Goal: Information Seeking & Learning: Learn about a topic

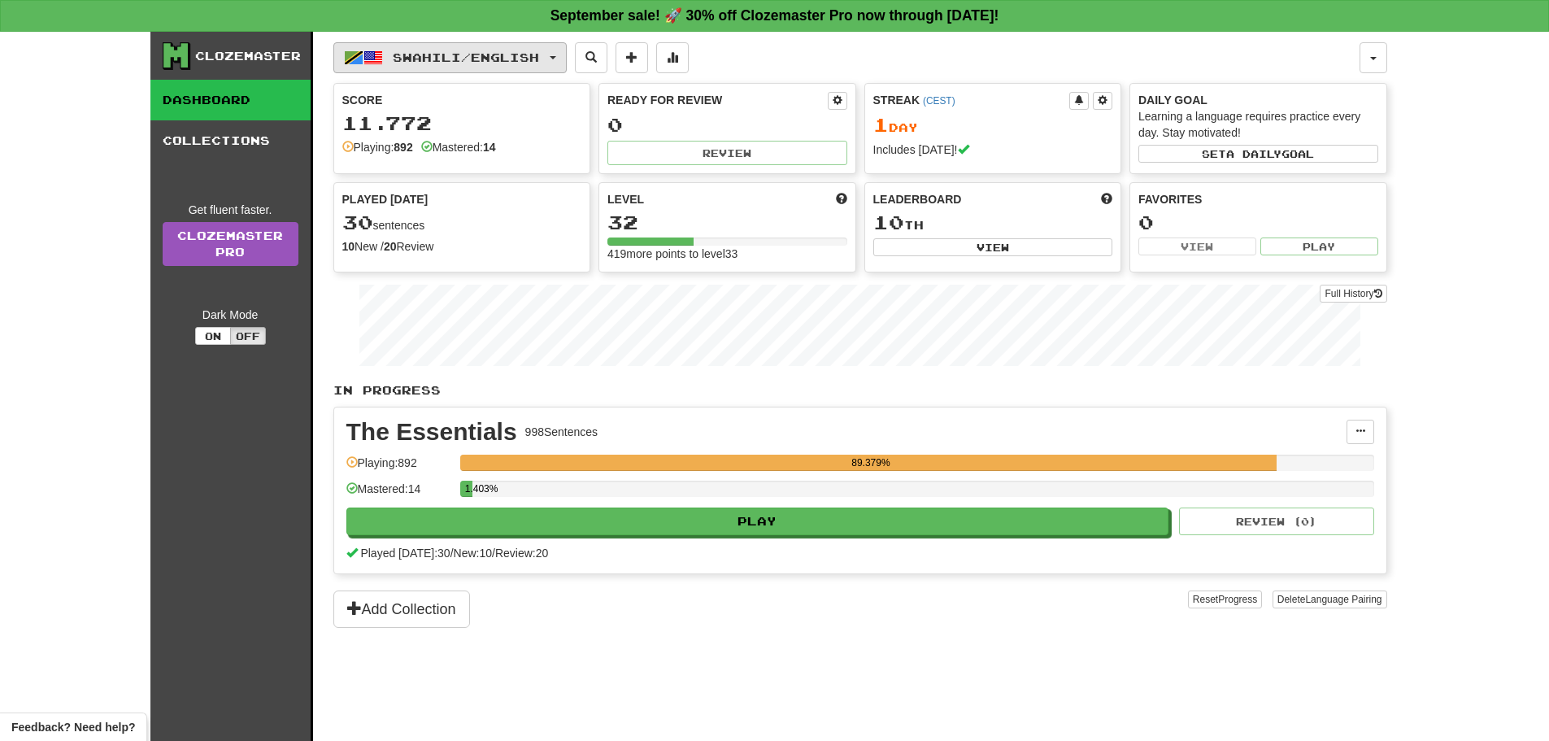
click at [466, 66] on button "Swahili / English" at bounding box center [449, 57] width 233 height 31
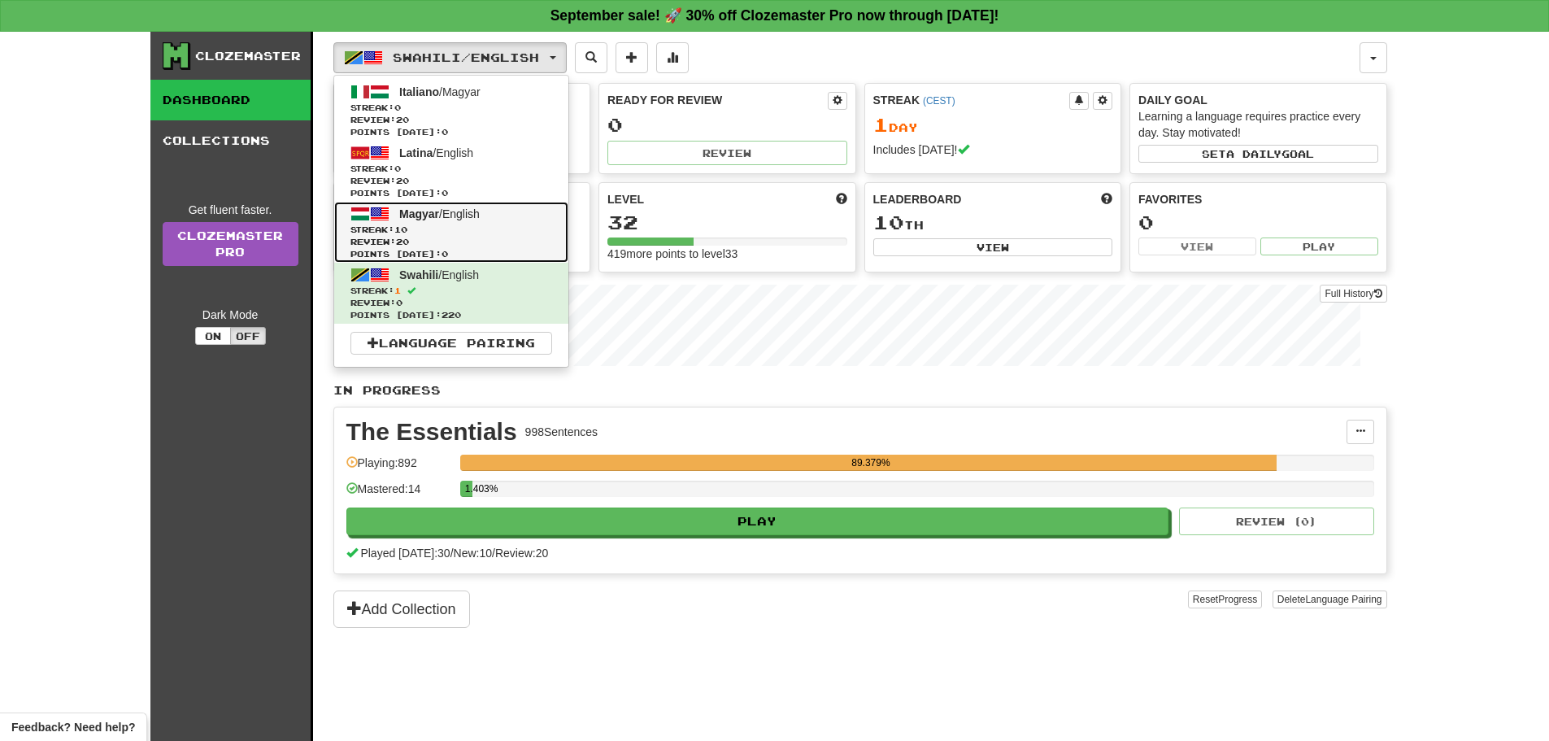
click at [468, 233] on span "Streak: 10" at bounding box center [452, 230] width 202 height 12
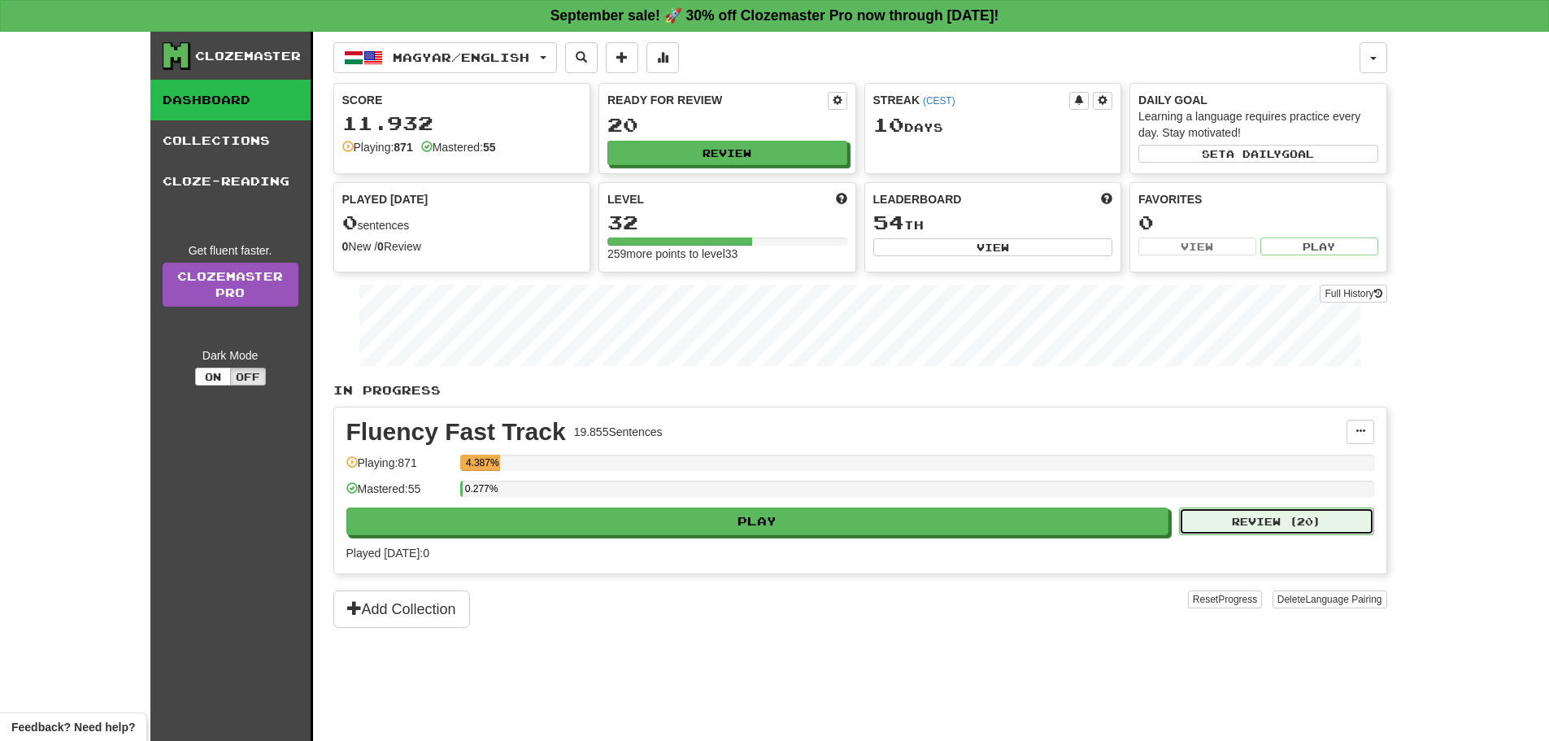
click at [1233, 521] on button "Review ( 20 )" at bounding box center [1276, 522] width 195 height 28
select select "**"
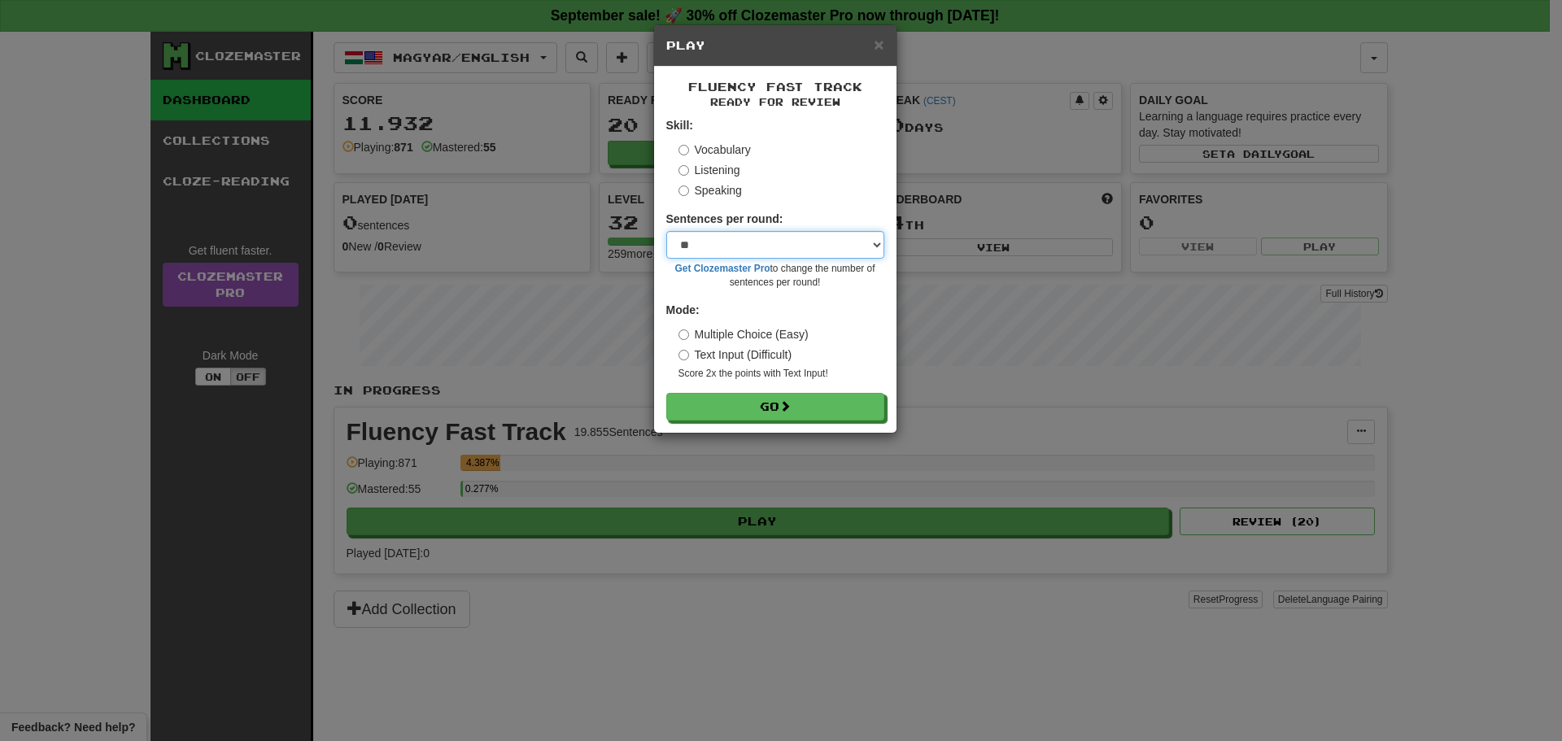
click at [874, 240] on select "* ** ** ** ** ** *** ********" at bounding box center [775, 245] width 218 height 28
click at [878, 199] on form "Skill: Vocabulary Listening Speaking Sentences per round: * ** ** ** ** ** *** …" at bounding box center [775, 268] width 218 height 303
click at [802, 414] on button "Go" at bounding box center [776, 408] width 218 height 28
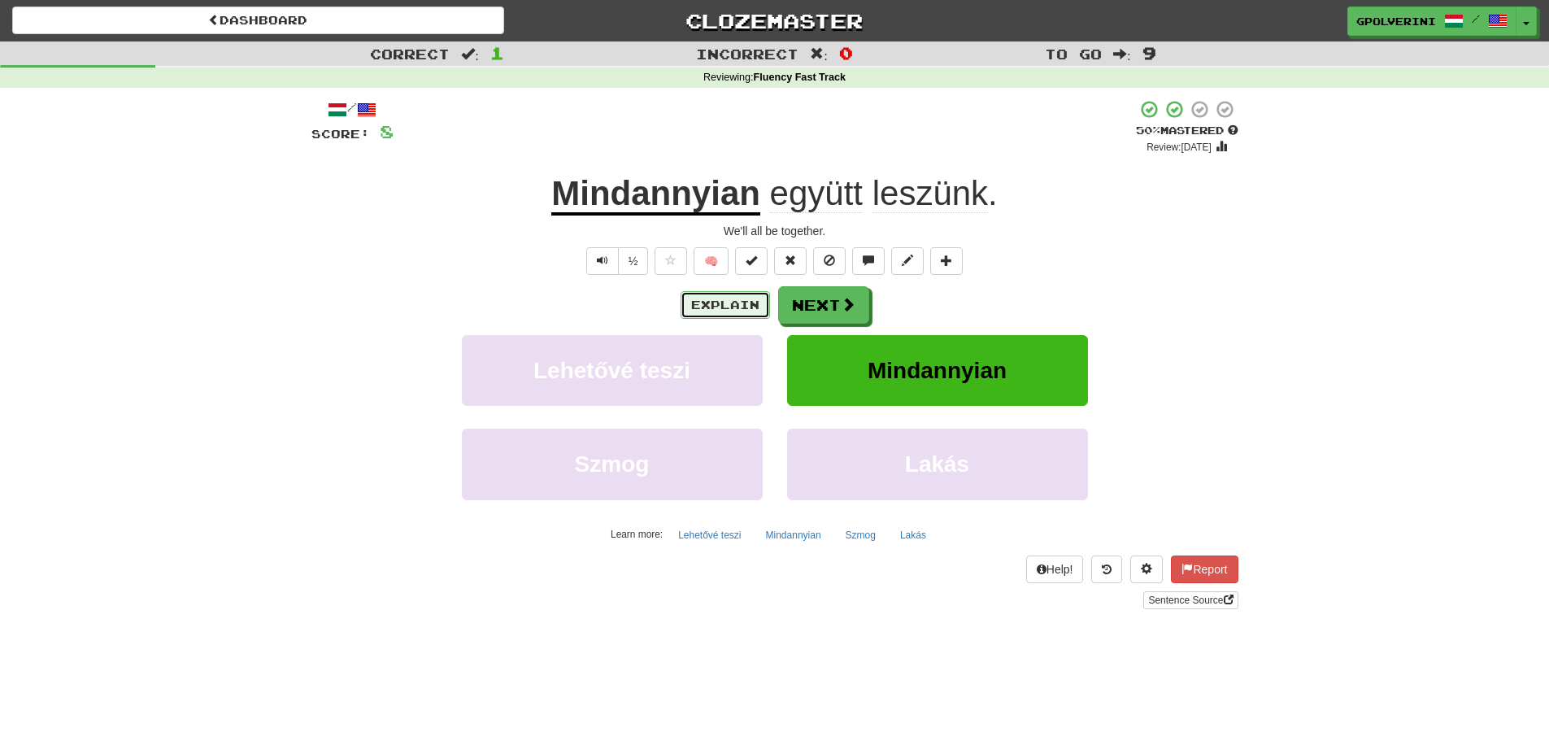
click at [704, 308] on button "Explain" at bounding box center [725, 305] width 89 height 28
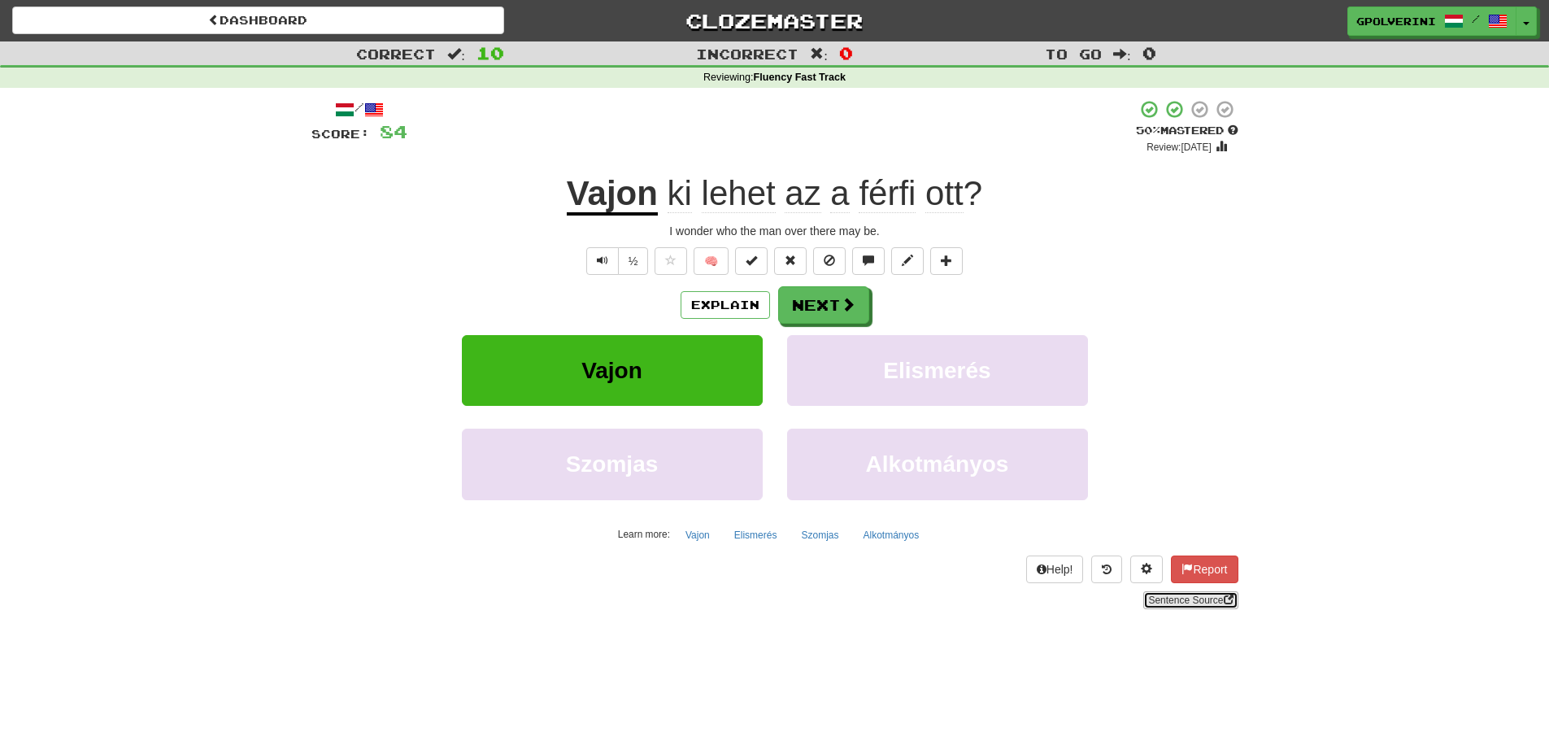
click at [1210, 595] on link "Sentence Source" at bounding box center [1191, 600] width 94 height 18
click at [820, 312] on button "Next" at bounding box center [824, 305] width 91 height 37
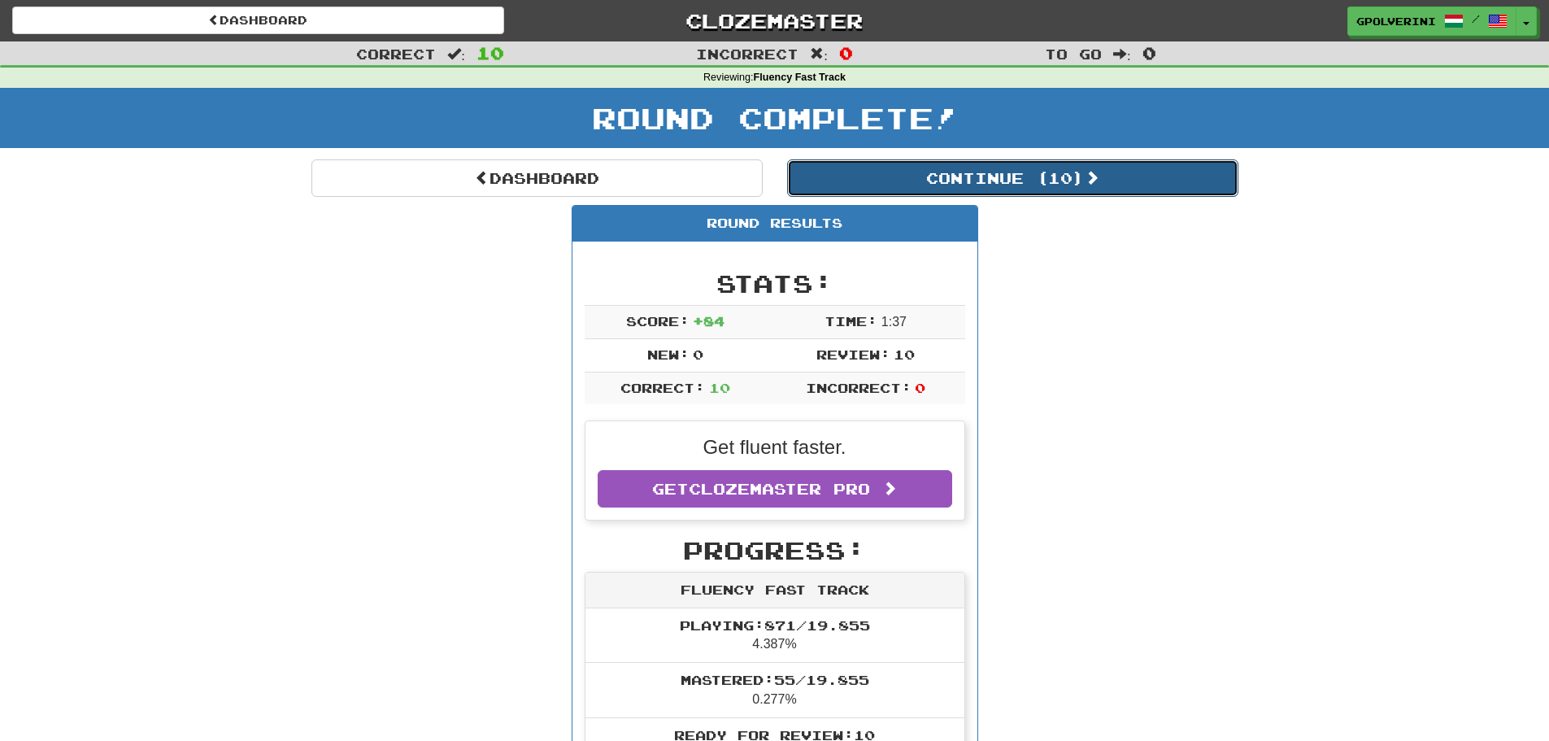
click at [934, 190] on button "Continue ( 10 )" at bounding box center [1012, 177] width 451 height 37
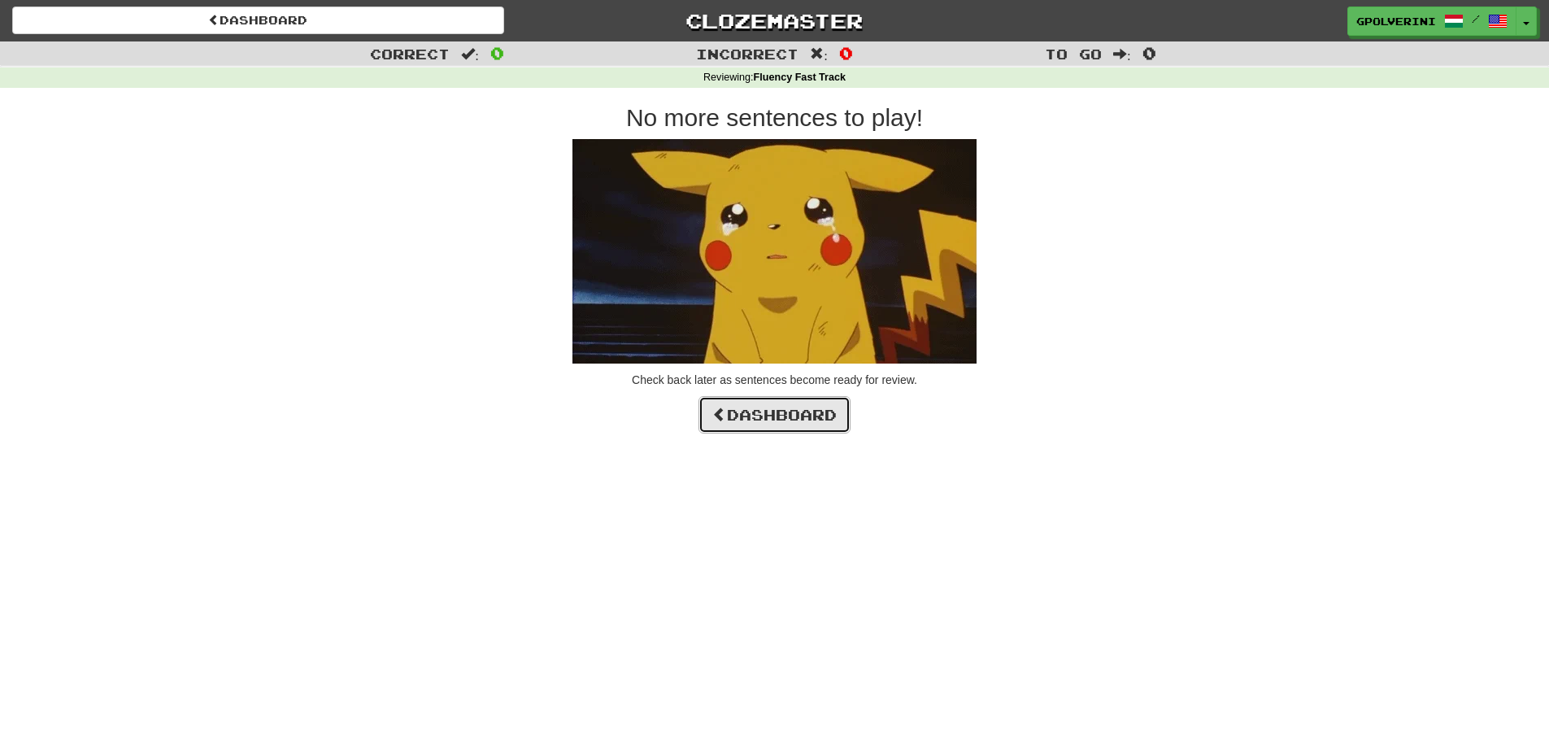
click at [791, 414] on link "Dashboard" at bounding box center [775, 414] width 152 height 37
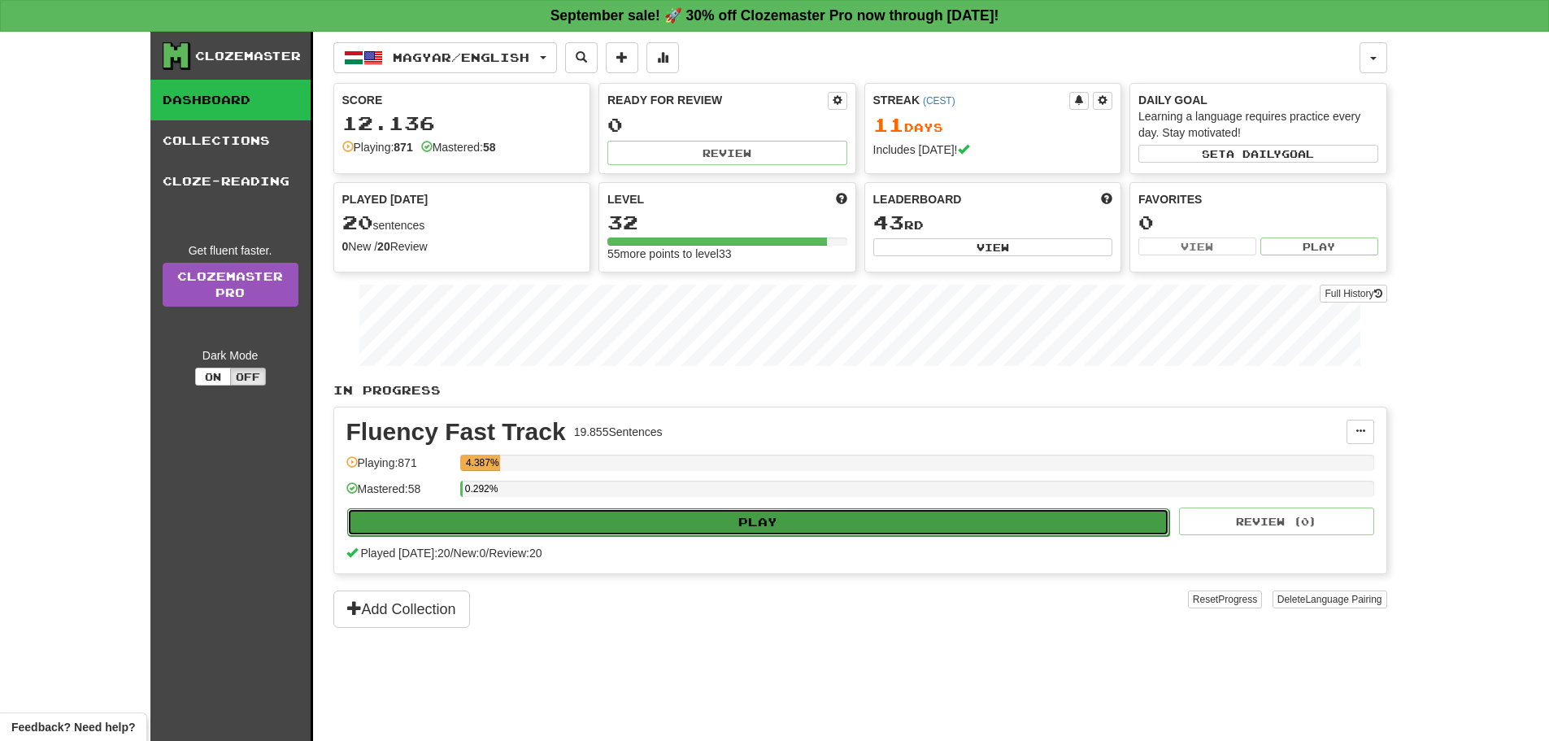
click at [706, 513] on button "Play" at bounding box center [758, 522] width 823 height 28
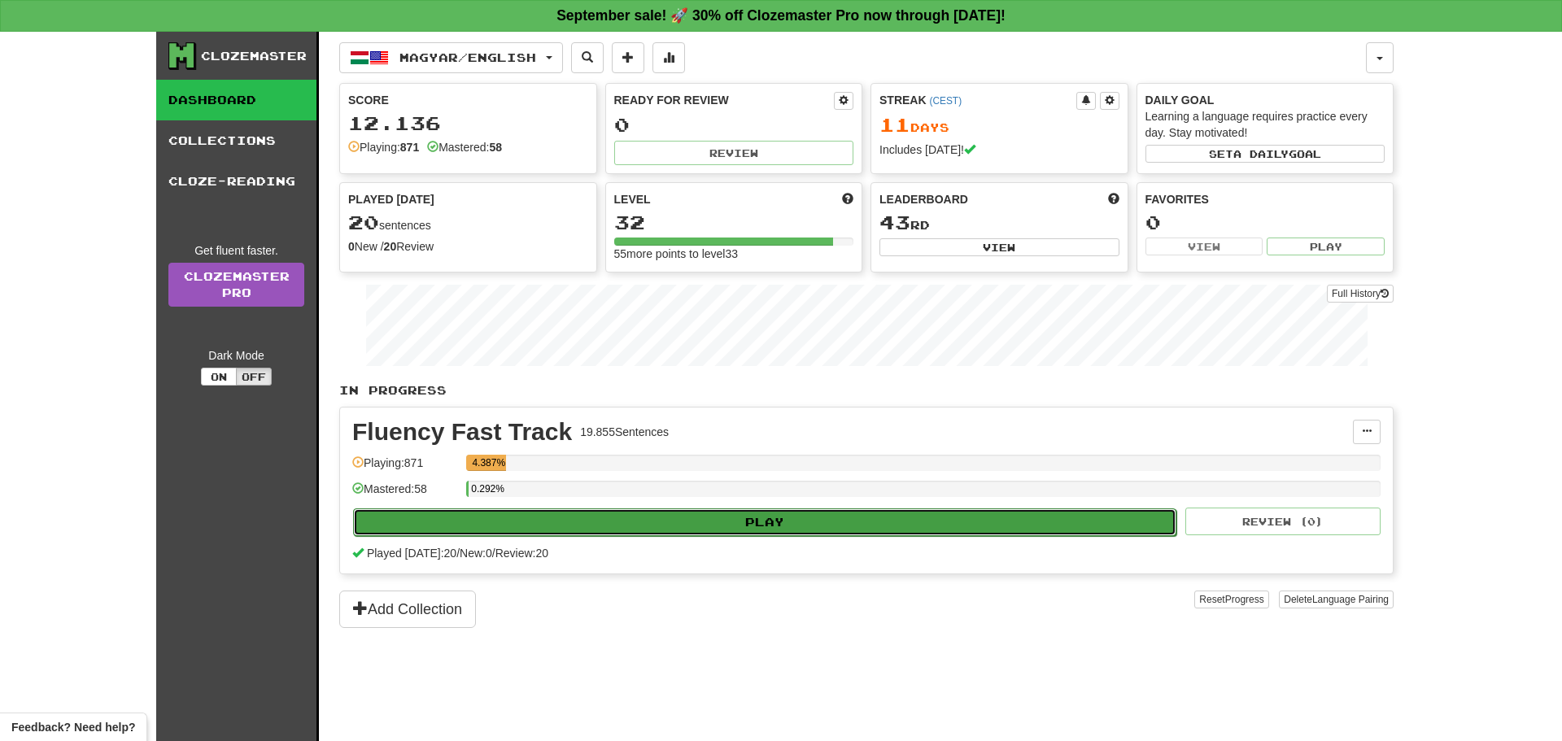
select select "**"
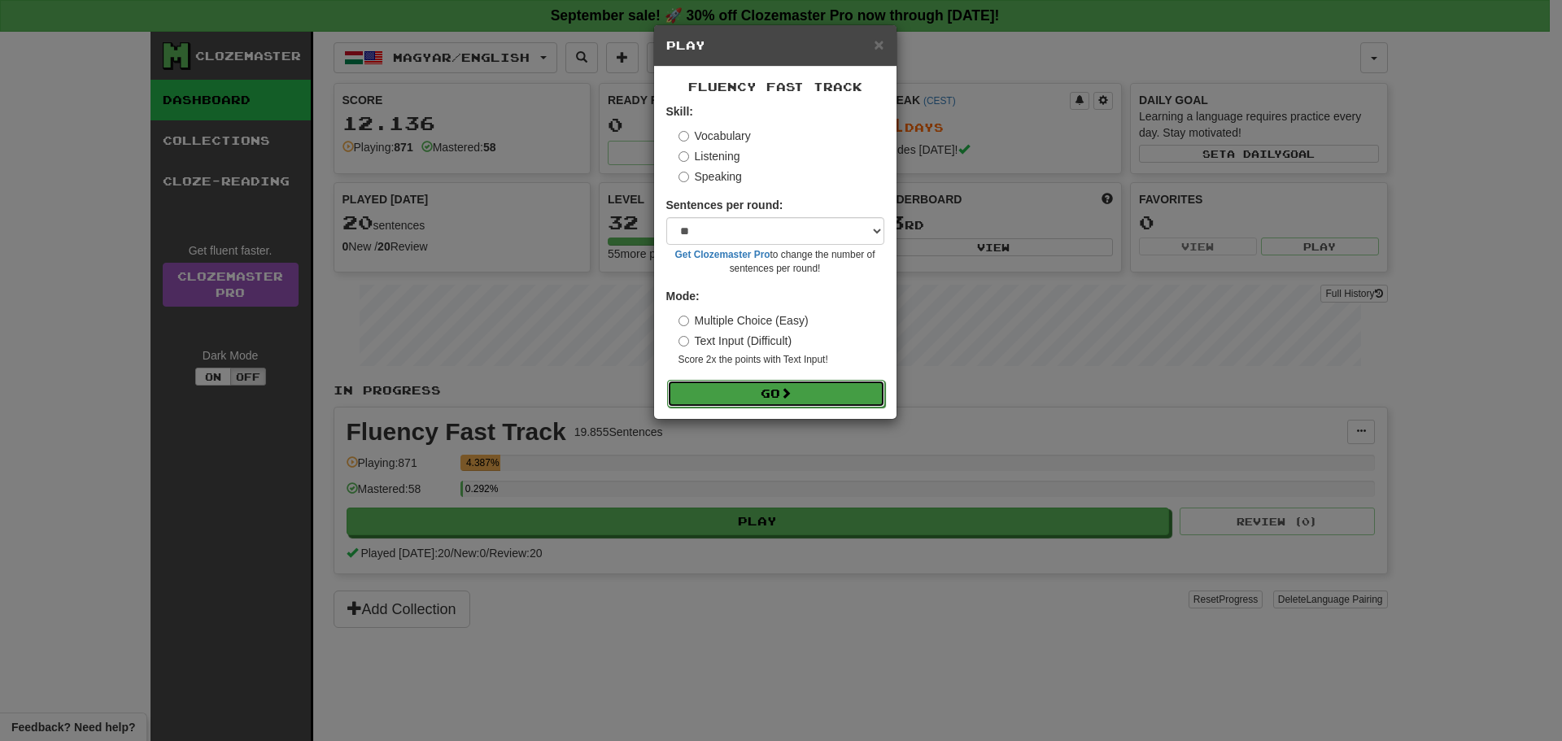
click at [773, 393] on button "Go" at bounding box center [776, 394] width 218 height 28
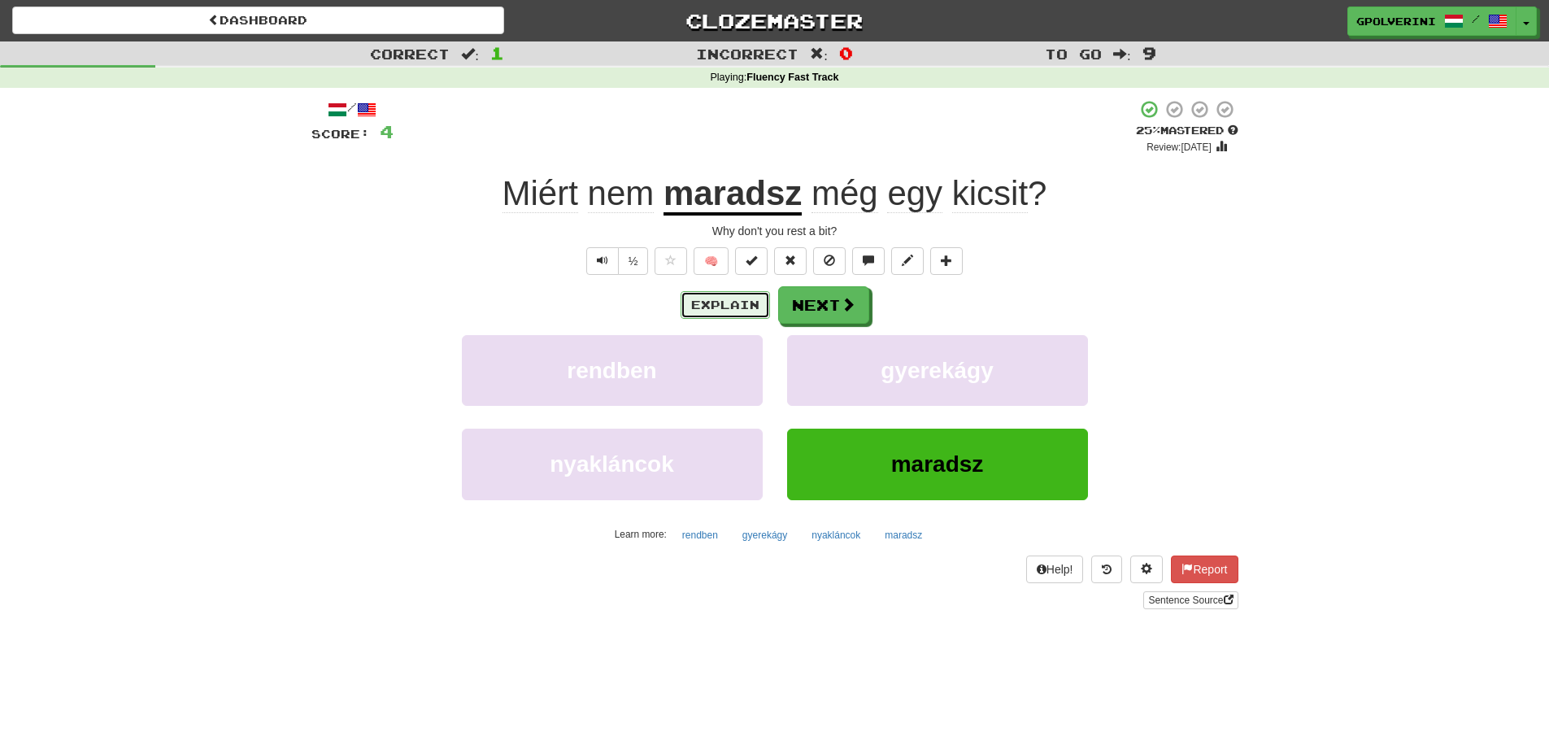
click at [742, 296] on button "Explain" at bounding box center [725, 305] width 89 height 28
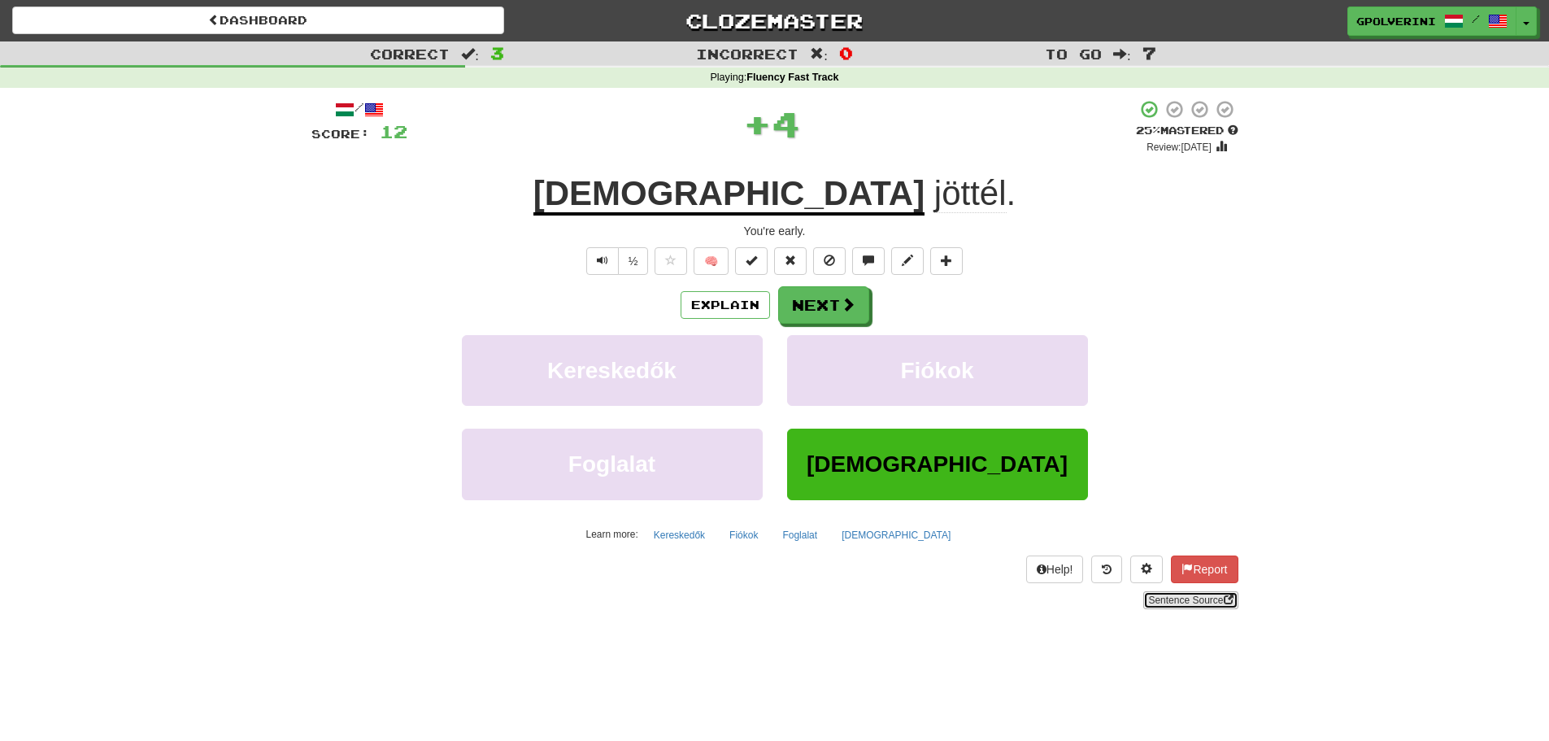
click at [1187, 603] on link "Sentence Source" at bounding box center [1191, 600] width 94 height 18
click at [817, 304] on button "Next" at bounding box center [824, 305] width 91 height 37
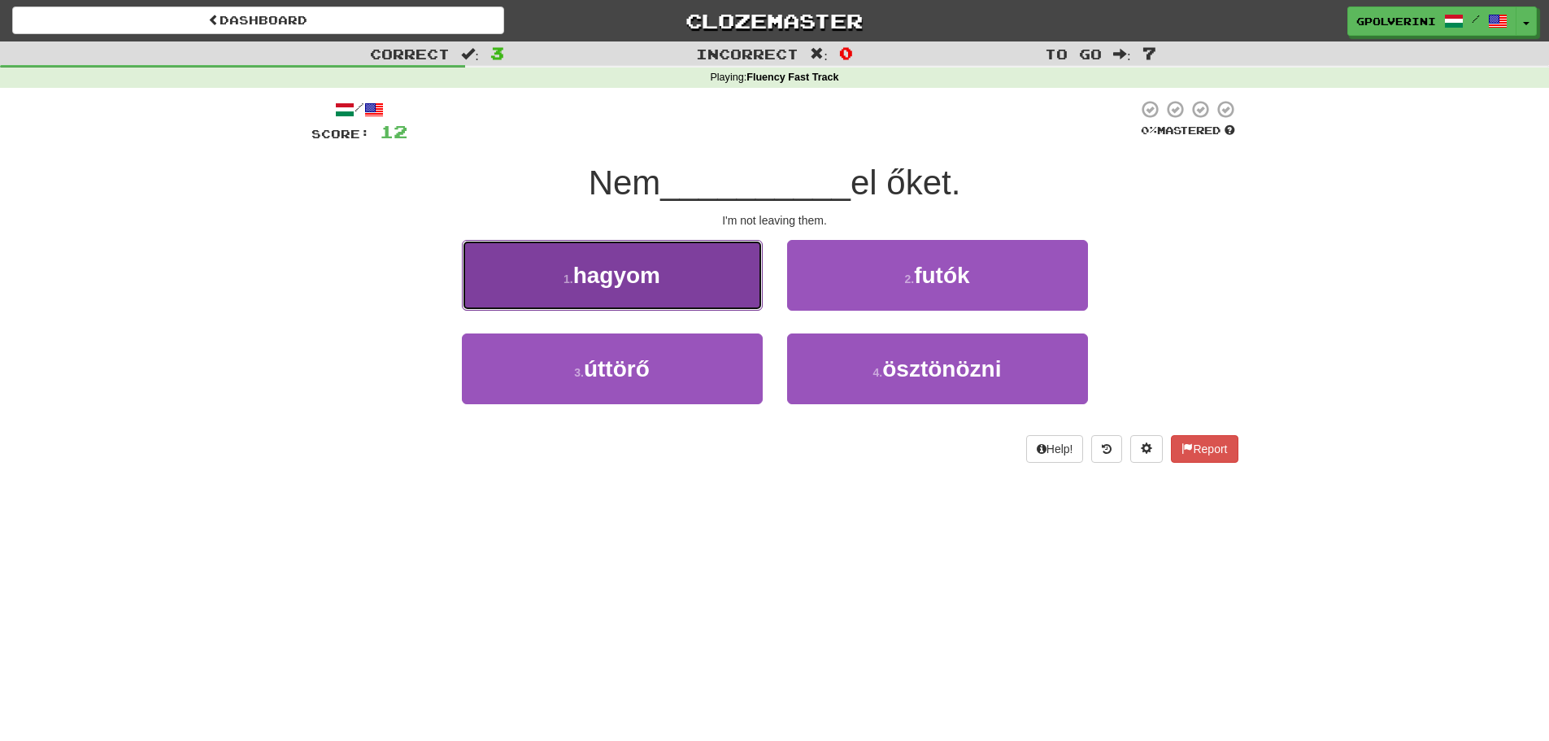
click at [638, 299] on button "1 . hagyom" at bounding box center [612, 275] width 301 height 71
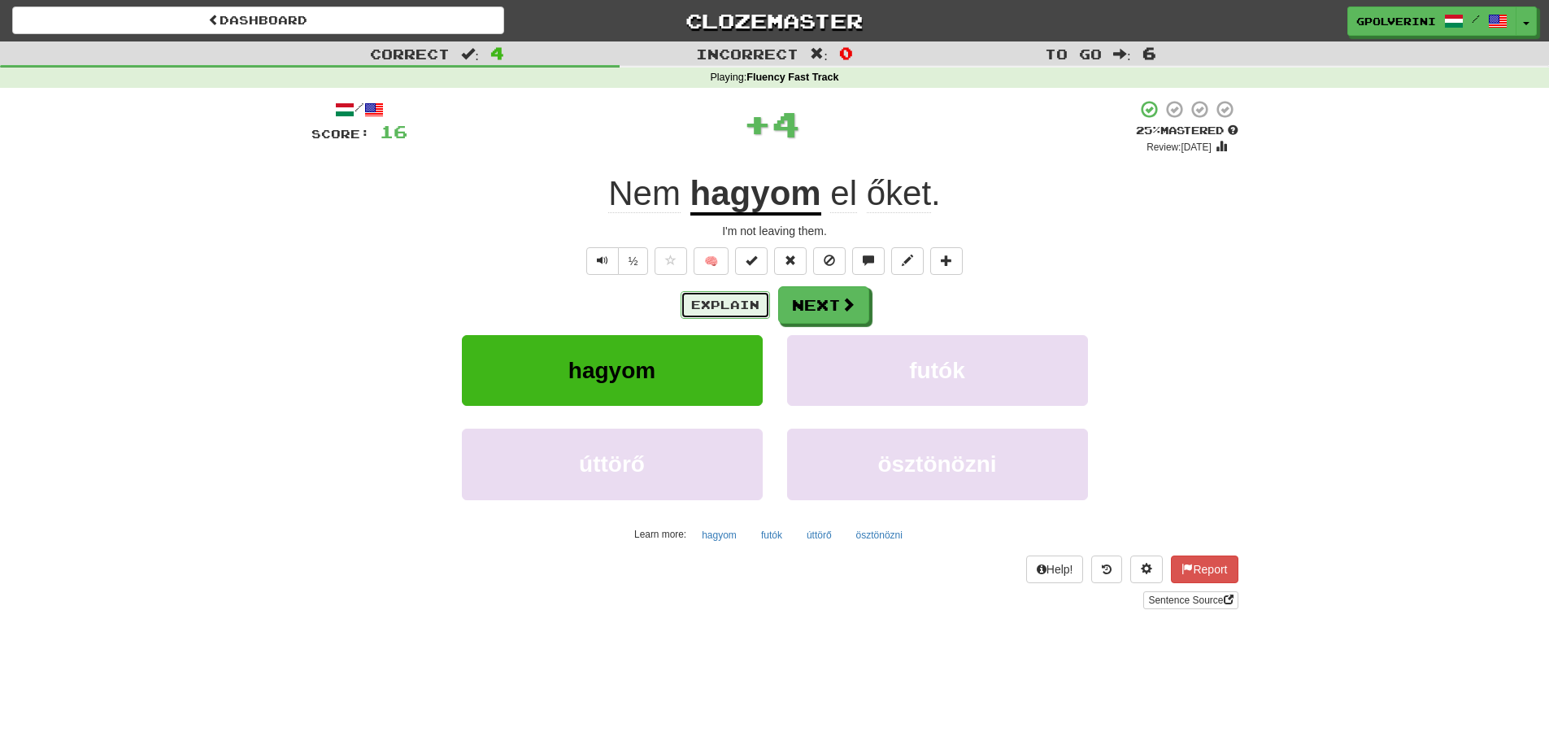
click at [729, 299] on button "Explain" at bounding box center [725, 305] width 89 height 28
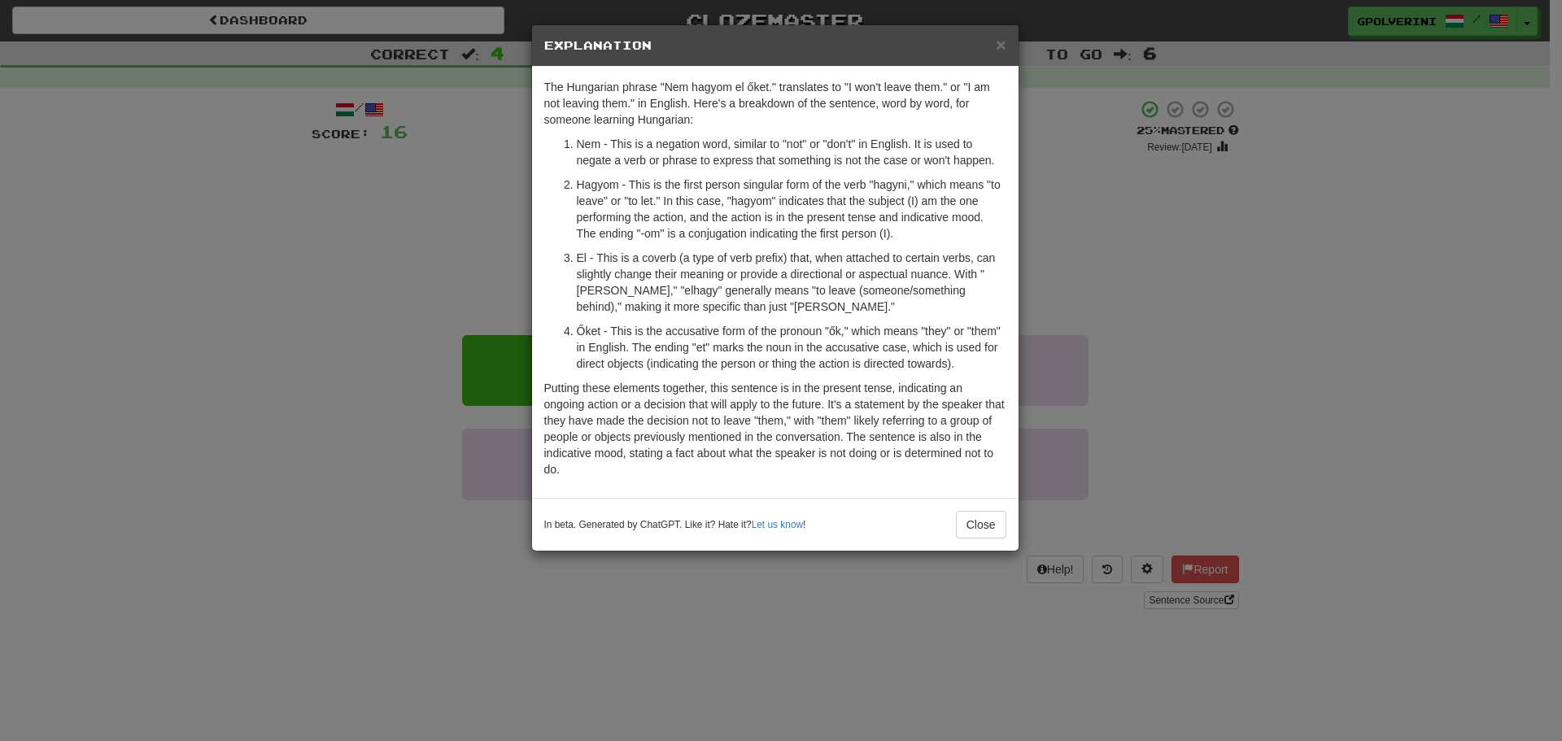
click at [373, 325] on div "× Explanation The Hungarian phrase "Nem hagyom el őket." translates to "I won't…" at bounding box center [781, 370] width 1562 height 741
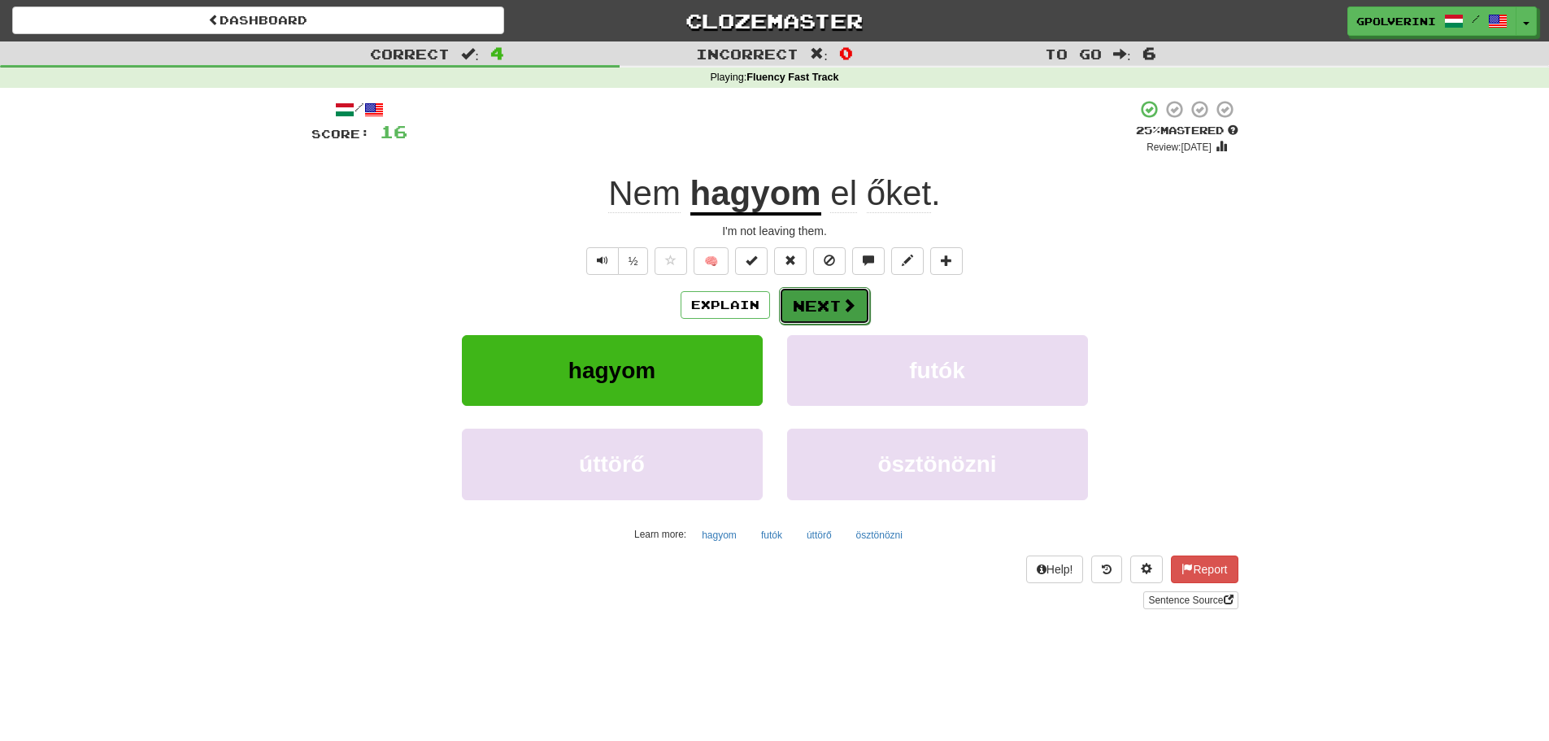
click at [823, 305] on button "Next" at bounding box center [824, 305] width 91 height 37
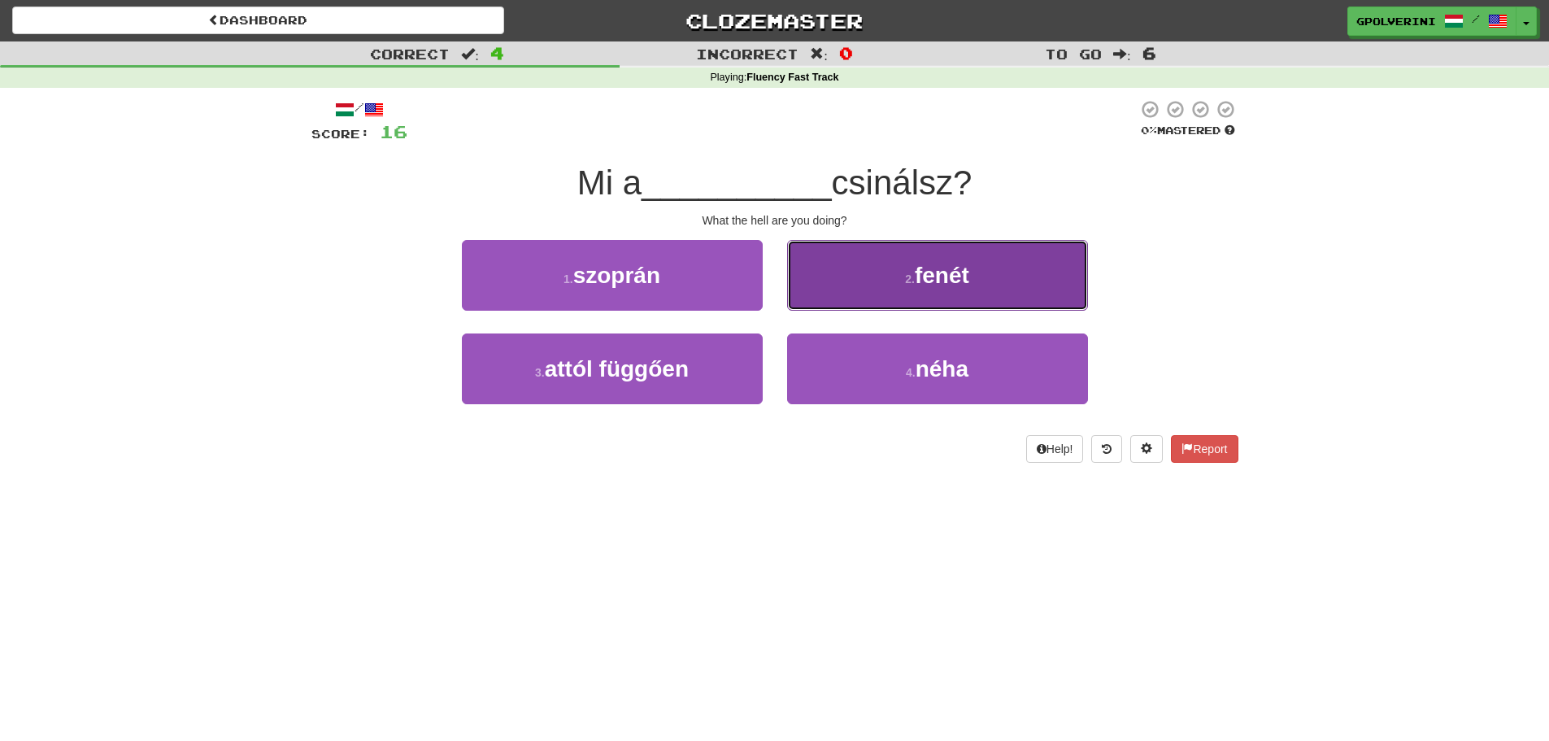
click at [874, 295] on button "2 . fenét" at bounding box center [937, 275] width 301 height 71
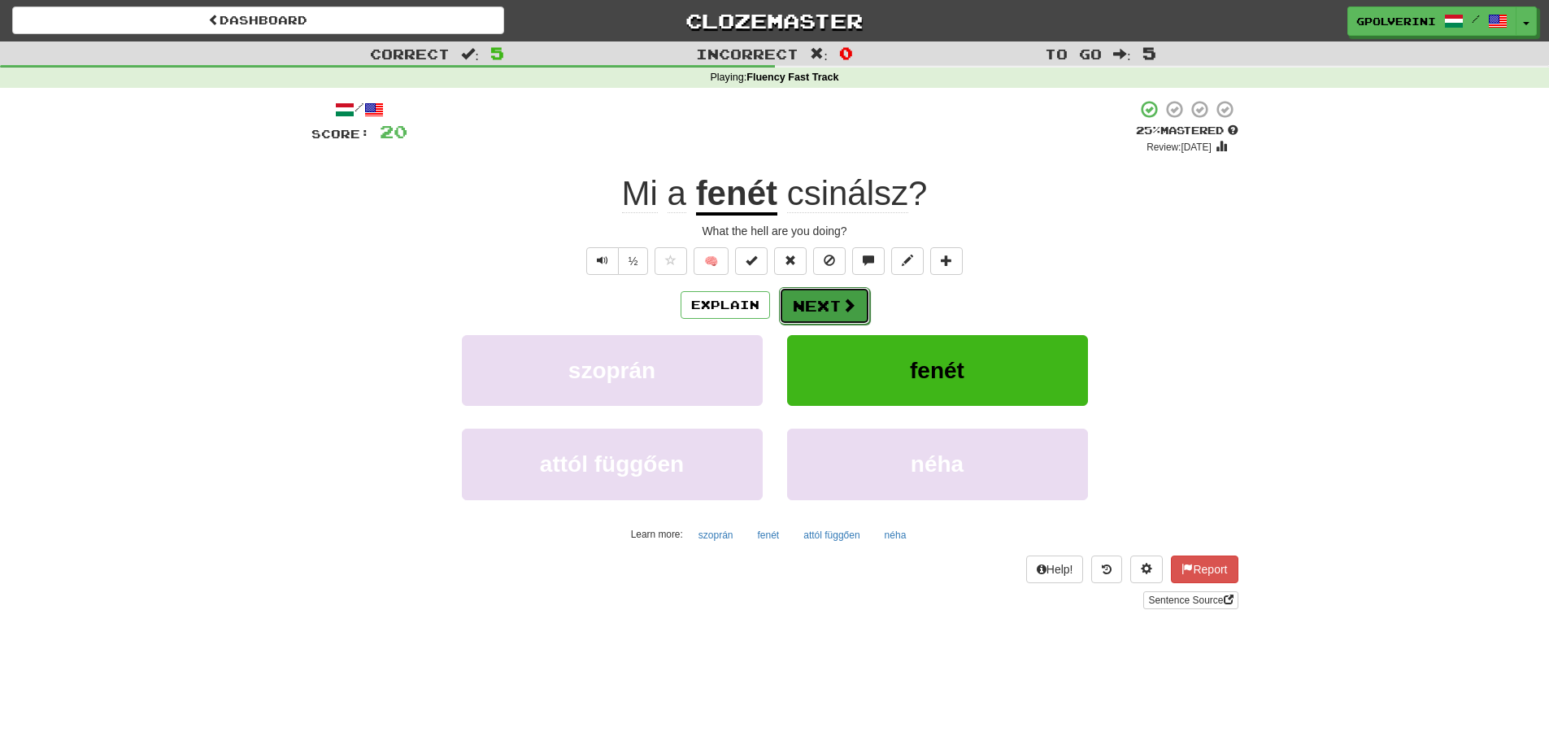
click at [828, 315] on button "Next" at bounding box center [824, 305] width 91 height 37
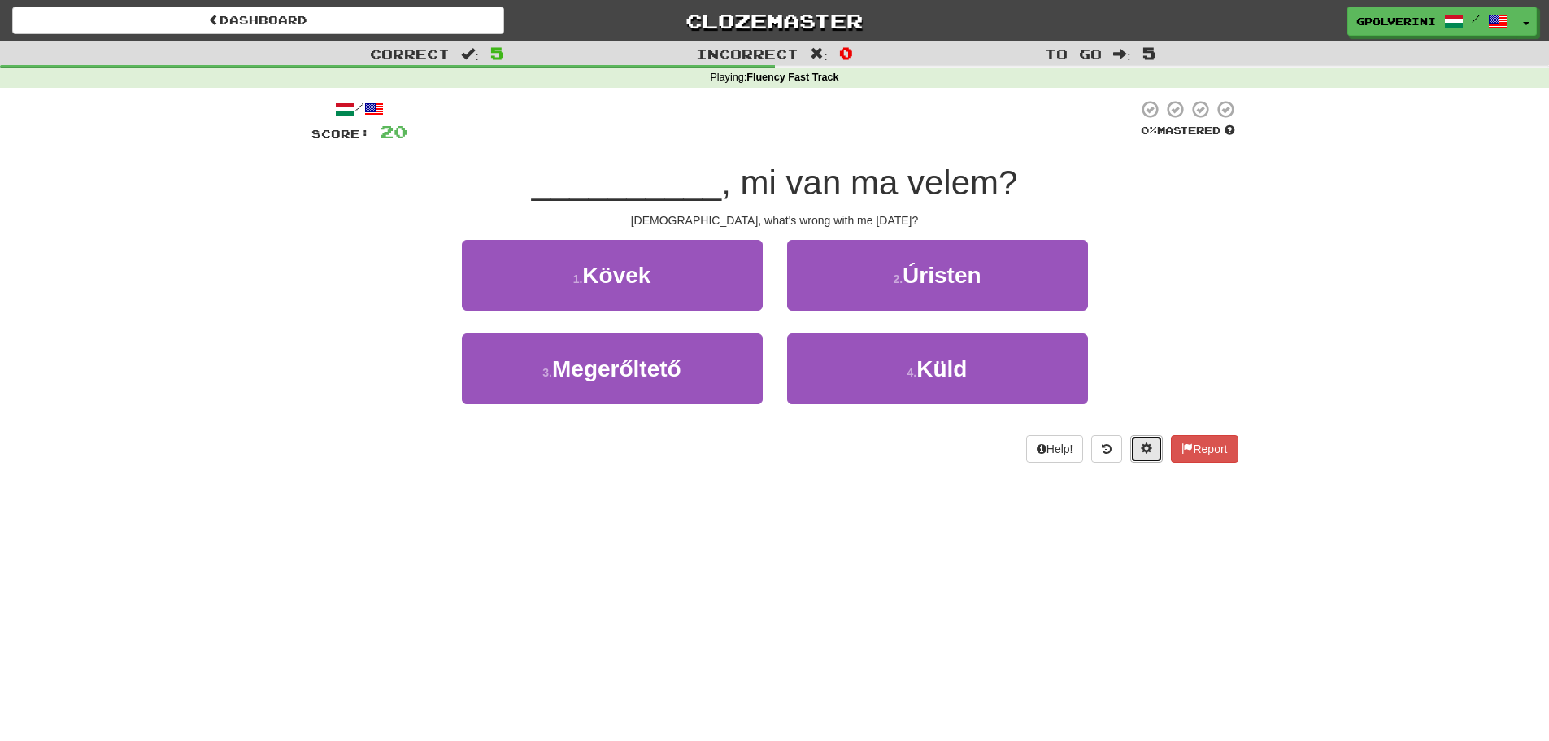
click at [1148, 448] on span at bounding box center [1146, 447] width 11 height 11
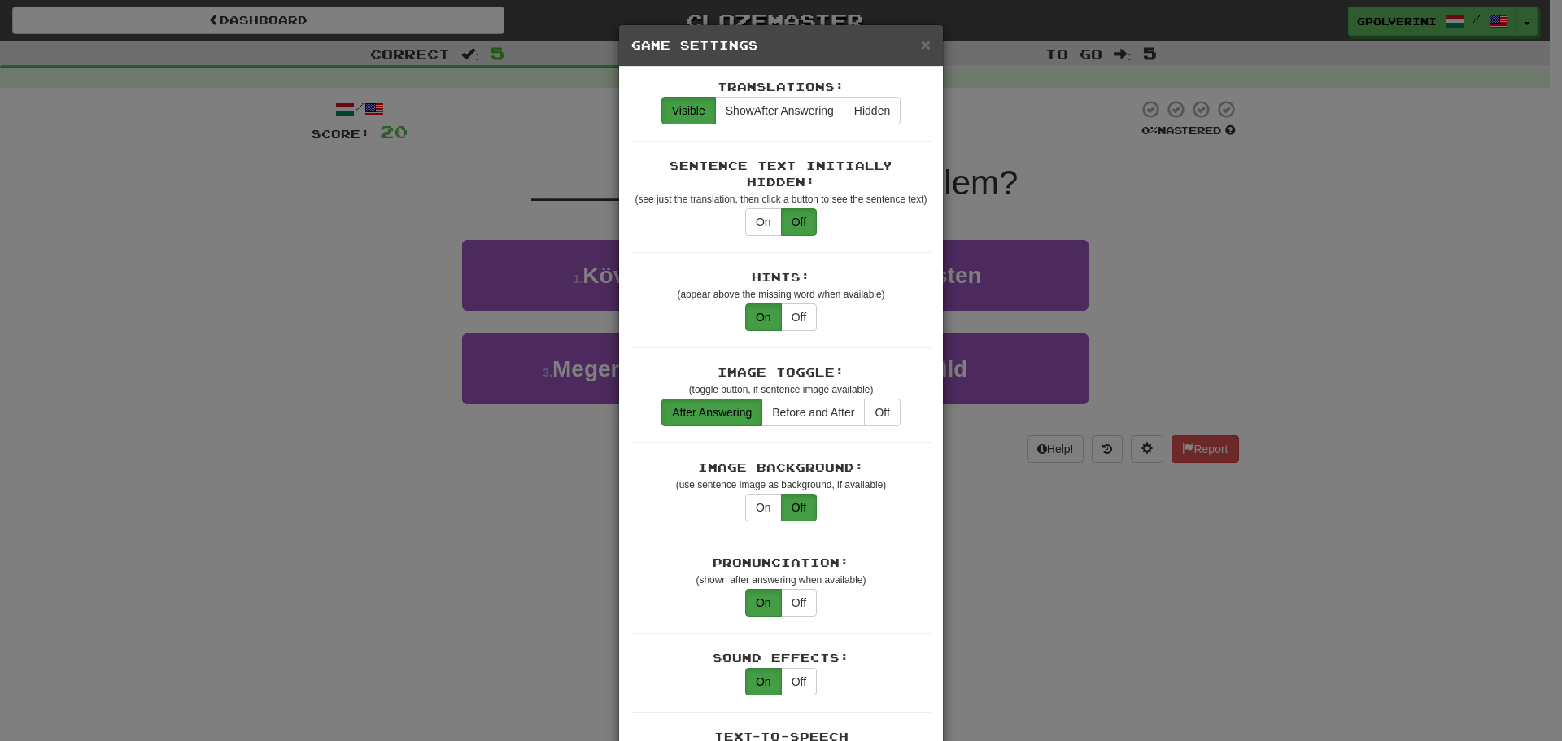
click at [1043, 551] on div "× Game Settings Translations: Visible Show After Answering Hidden Sentence Text…" at bounding box center [781, 370] width 1562 height 741
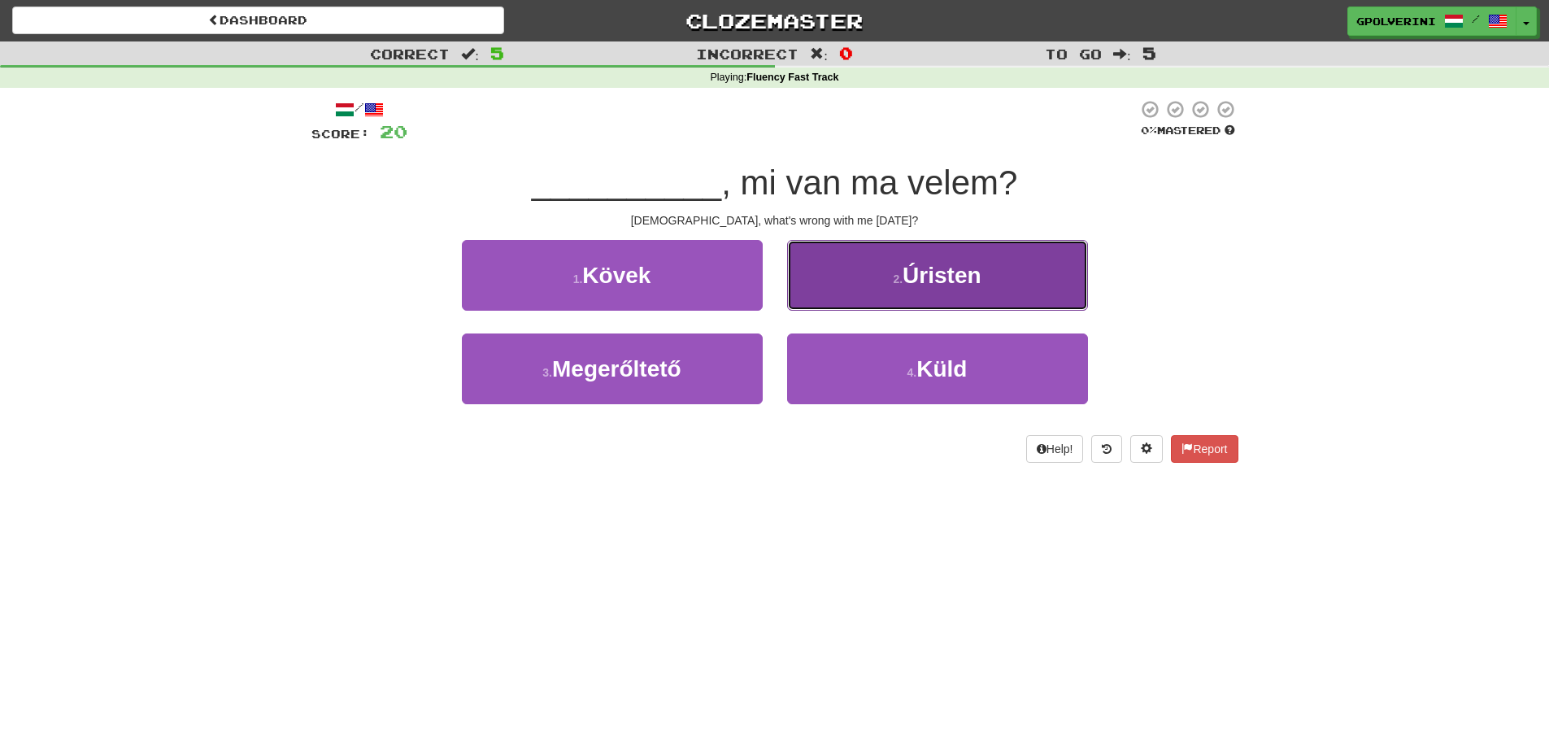
click at [844, 290] on button "2 . Úristen" at bounding box center [937, 275] width 301 height 71
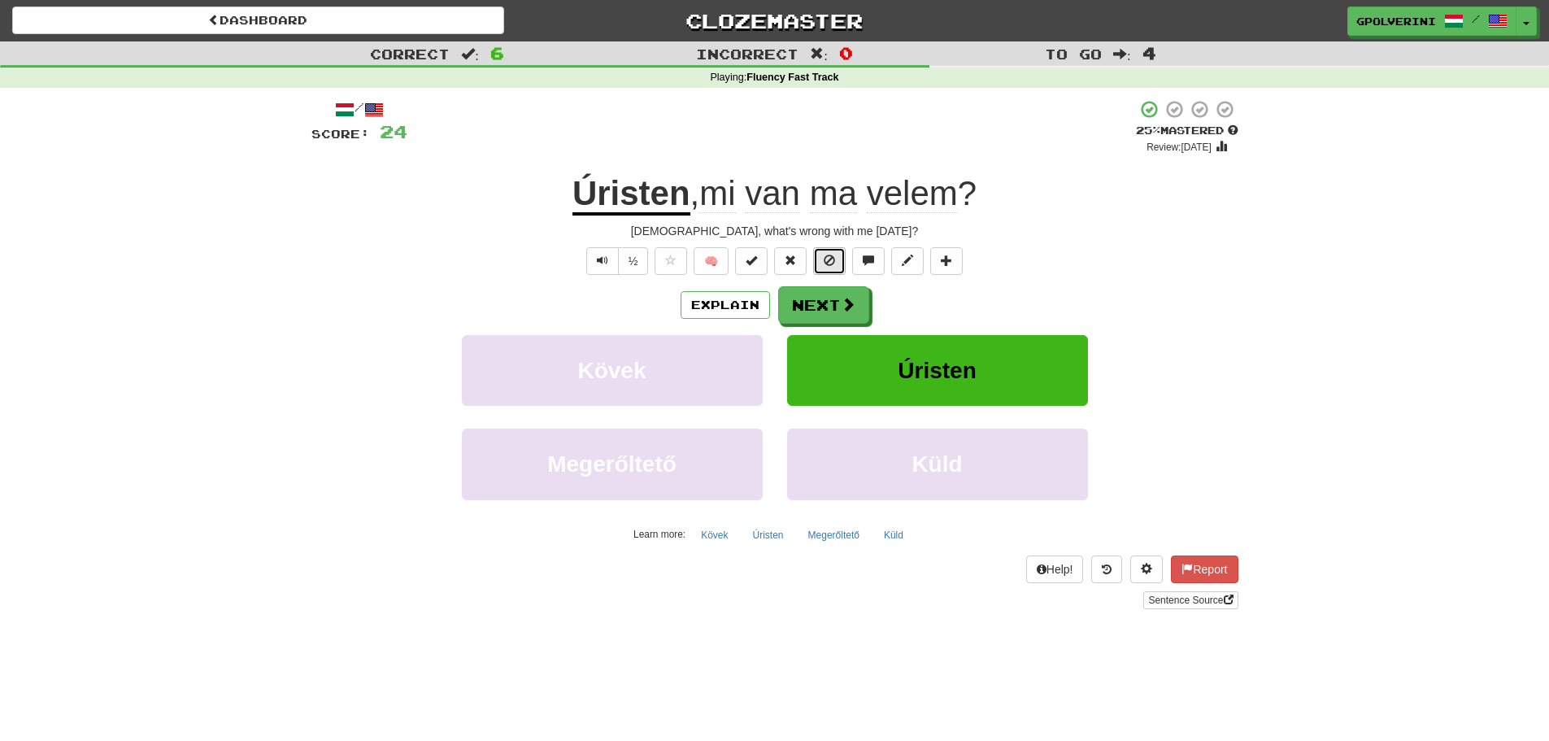
click at [829, 259] on span at bounding box center [829, 260] width 11 height 11
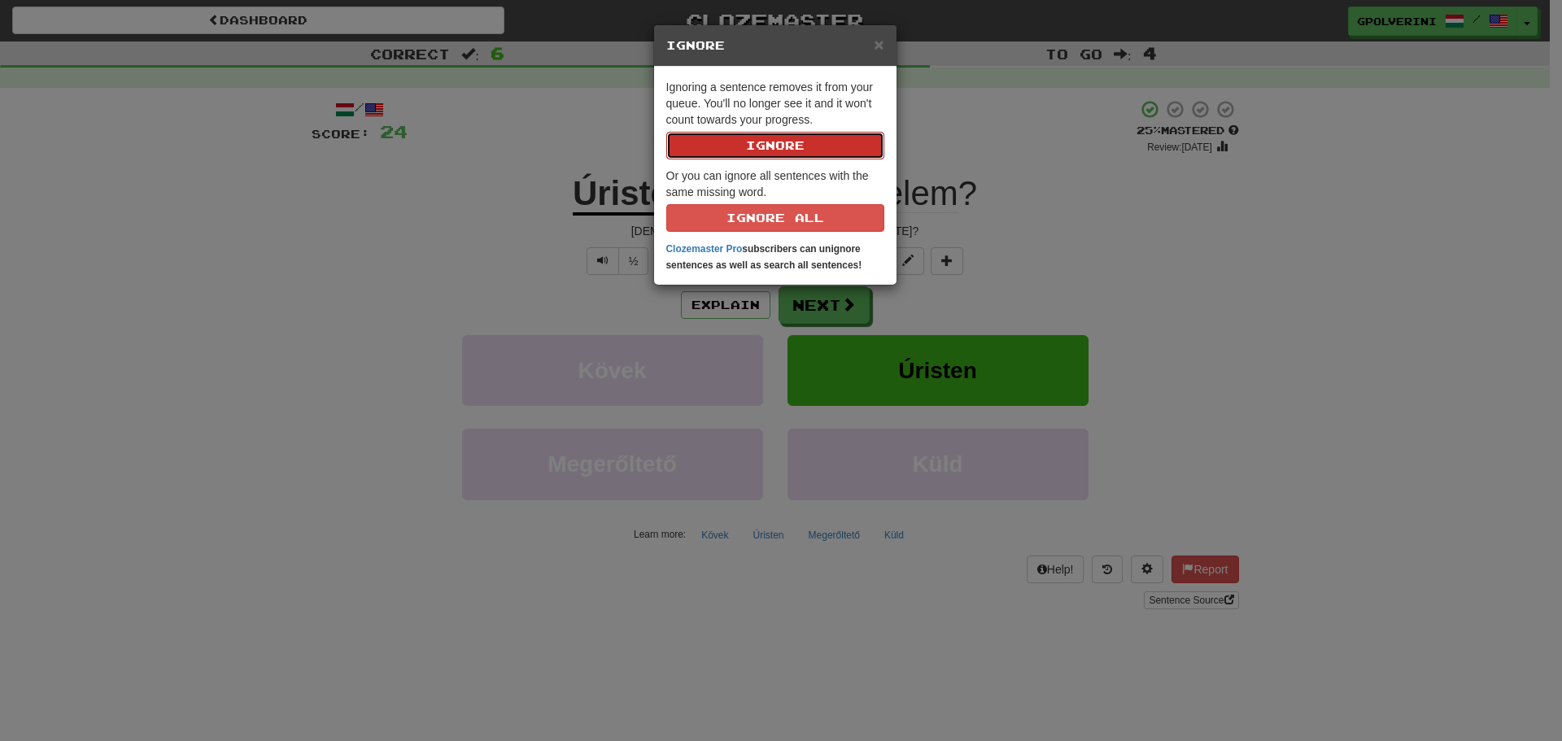
click at [792, 146] on button "Ignore" at bounding box center [775, 146] width 218 height 28
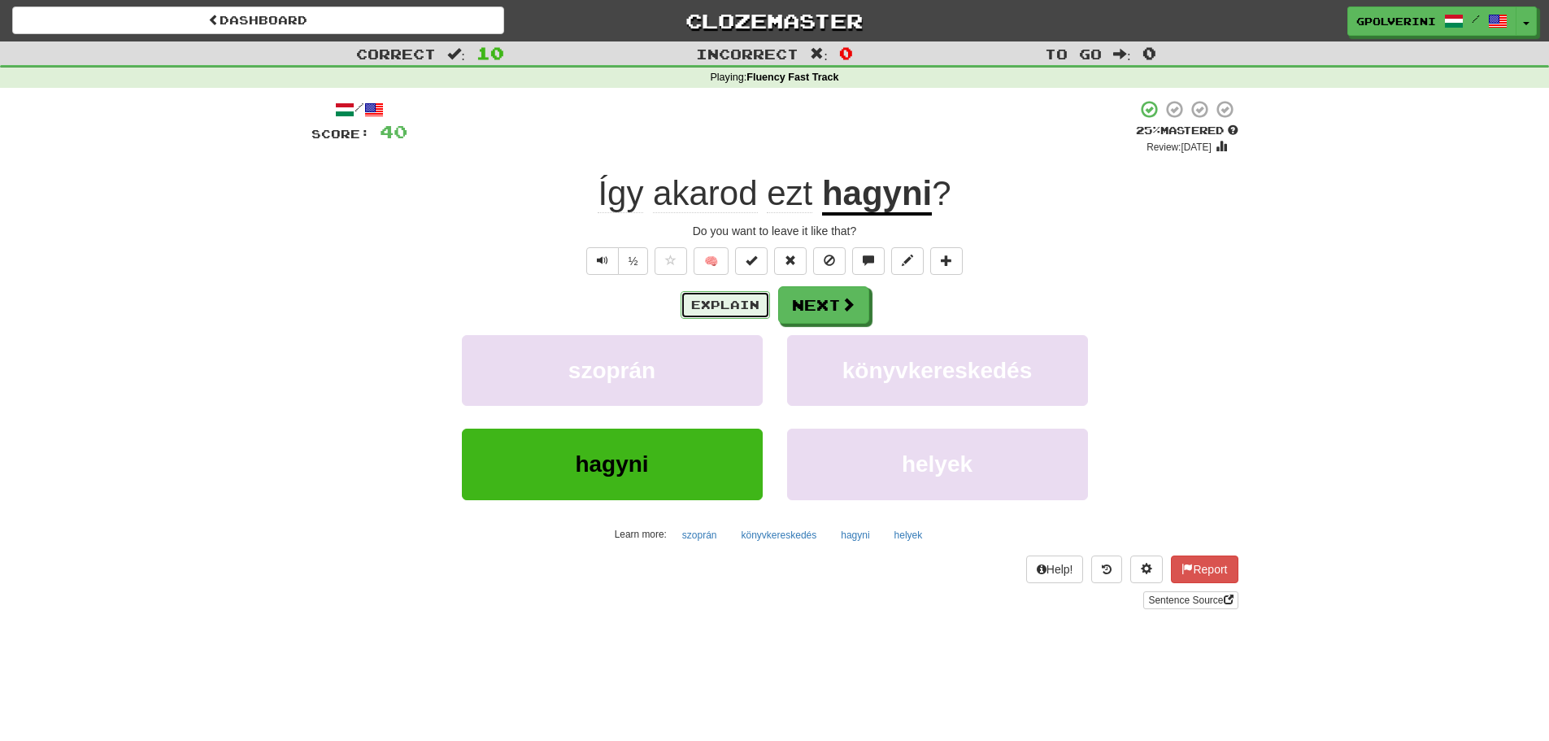
click at [740, 307] on button "Explain" at bounding box center [725, 305] width 89 height 28
click at [1209, 599] on link "Sentence Source" at bounding box center [1191, 600] width 94 height 18
click at [856, 282] on div "/ Score: 40 + 4 25 % Mastered Review: [DATE] Így akarod ezt hagyni ? Do you wan…" at bounding box center [775, 354] width 927 height 510
click at [843, 304] on span at bounding box center [849, 305] width 15 height 15
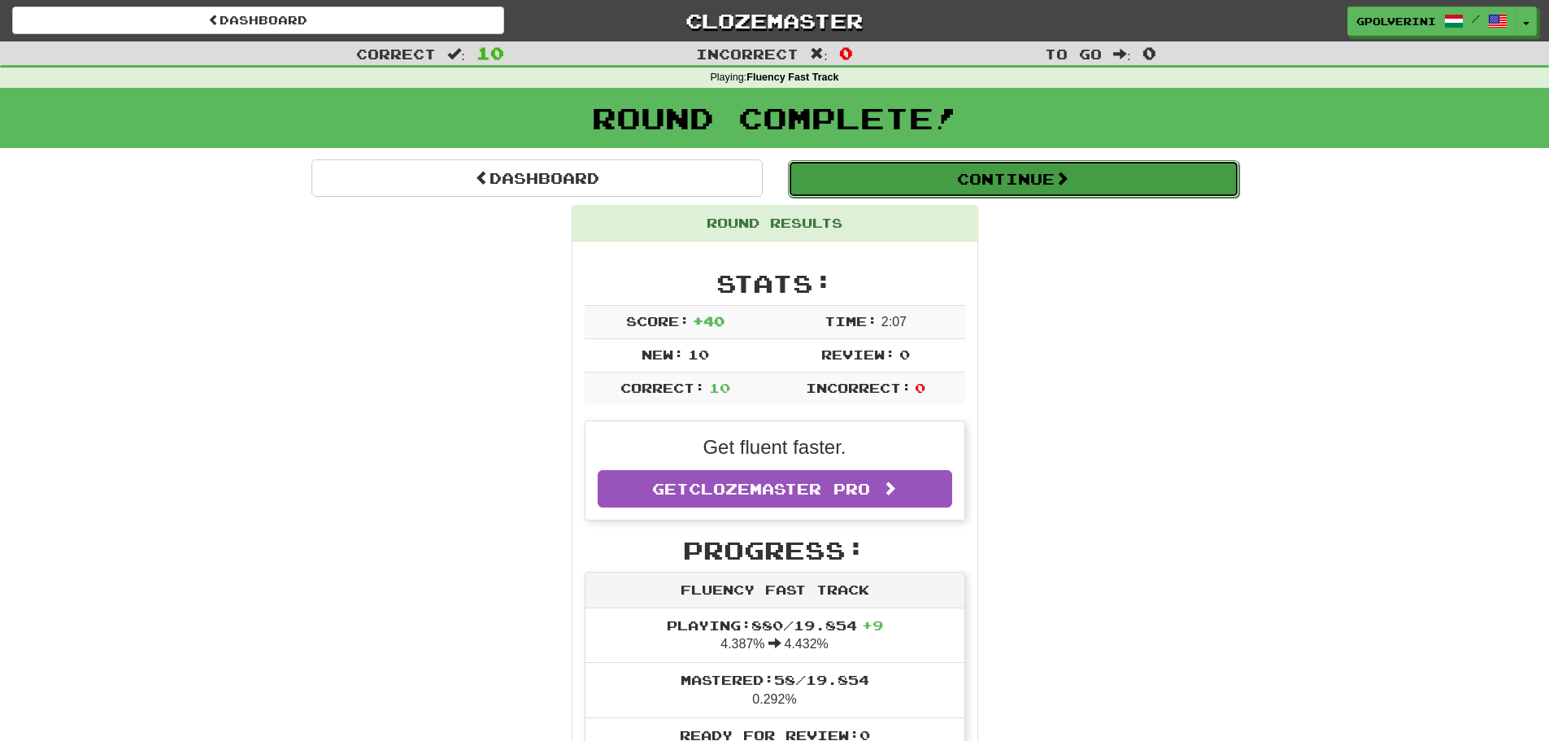
click at [935, 187] on button "Continue" at bounding box center [1013, 178] width 451 height 37
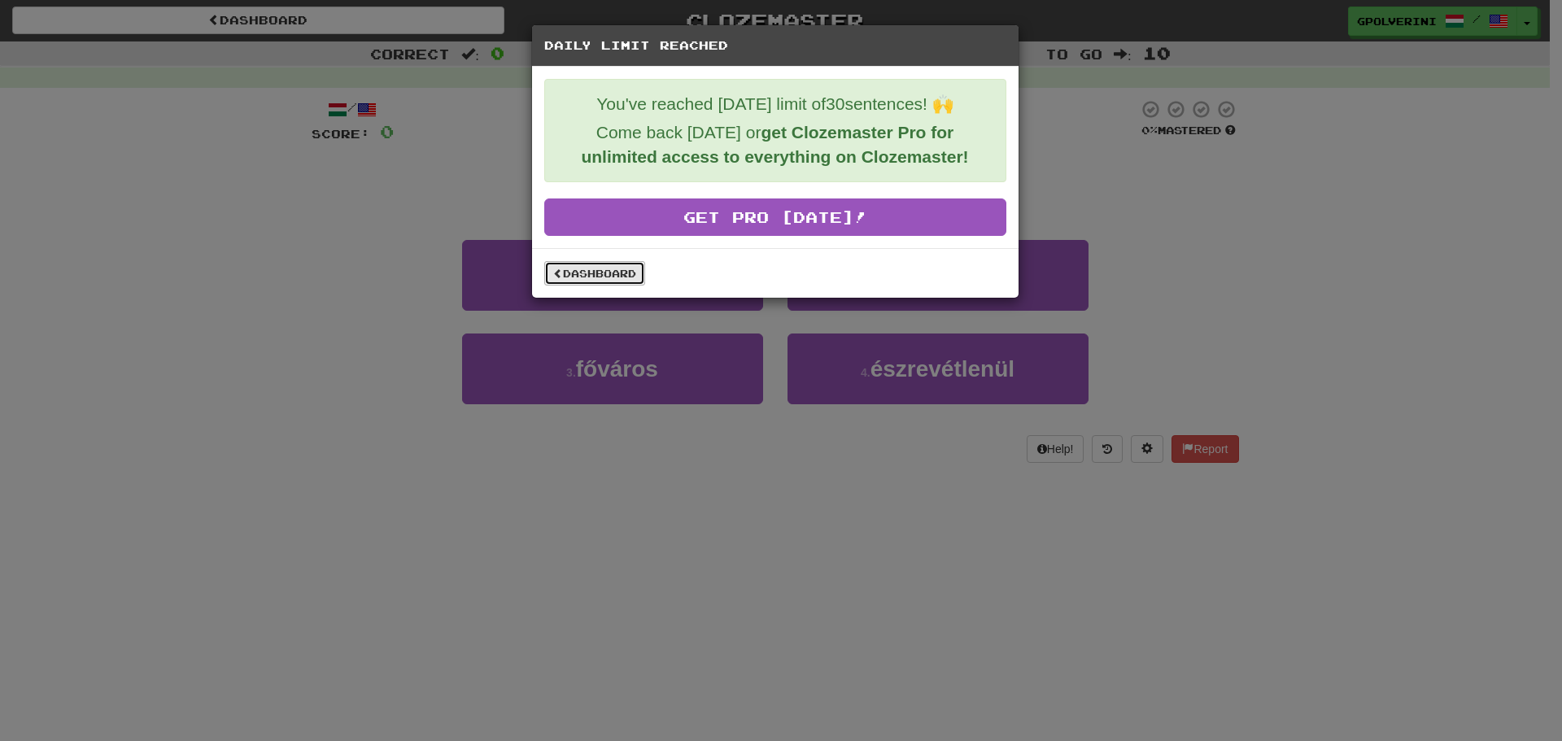
click at [606, 271] on link "Dashboard" at bounding box center [594, 273] width 101 height 24
